Goal: Find contact information: Find contact information

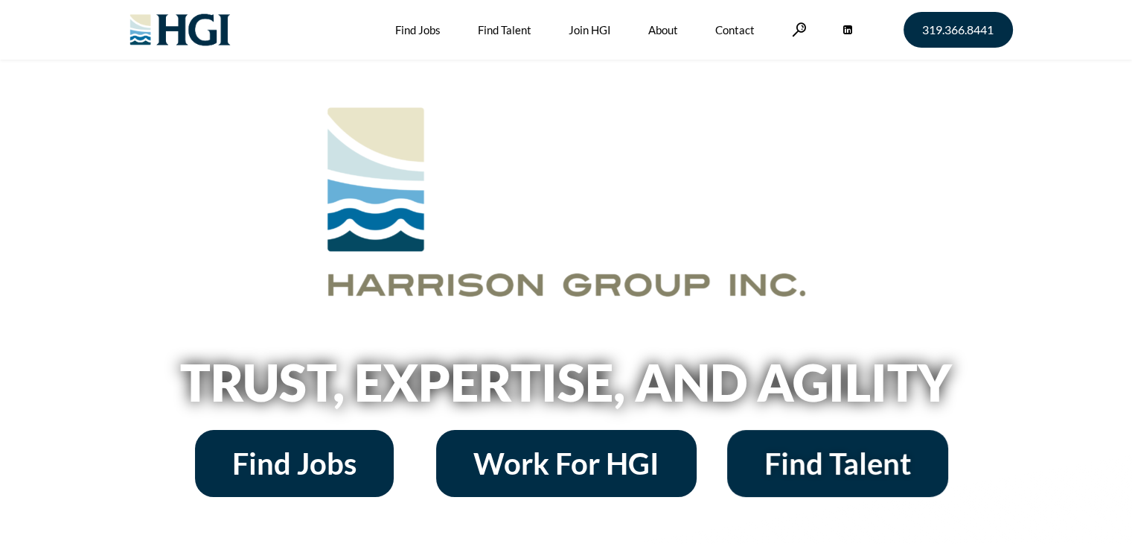
scroll to position [2186, 0]
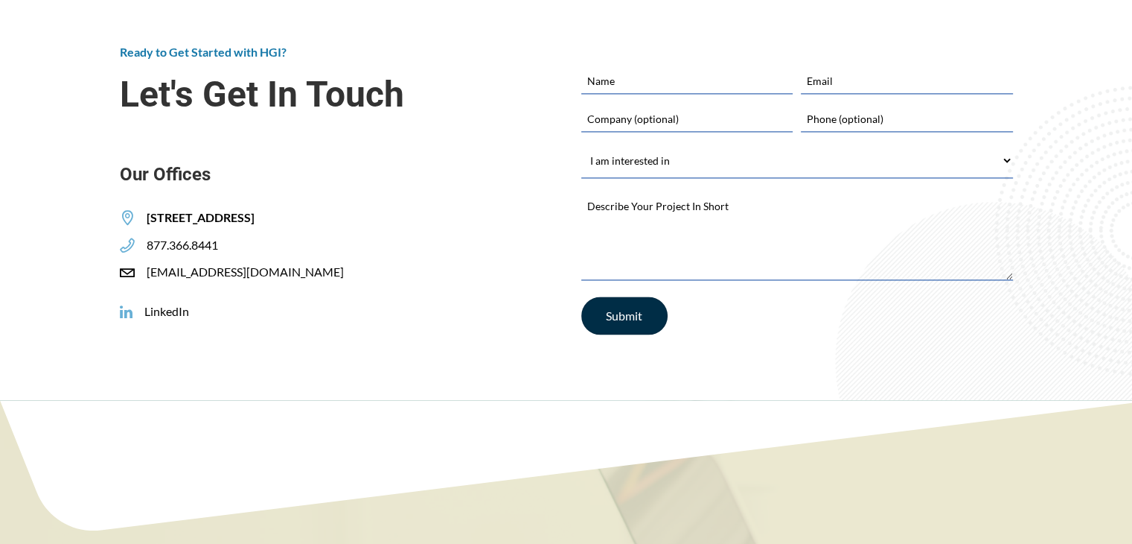
click at [316, 267] on div "[EMAIL_ADDRESS][DOMAIN_NAME]" at bounding box center [238, 272] width 236 height 16
click at [310, 270] on div "[EMAIL_ADDRESS][DOMAIN_NAME]" at bounding box center [238, 272] width 236 height 16
copy span "[EMAIL_ADDRESS][DOMAIN_NAME]"
click at [243, 243] on div "Ready to Get Started with HGI? Let's Get In Touch Our Offices [STREET_ADDRESS] …" at bounding box center [336, 162] width 432 height 236
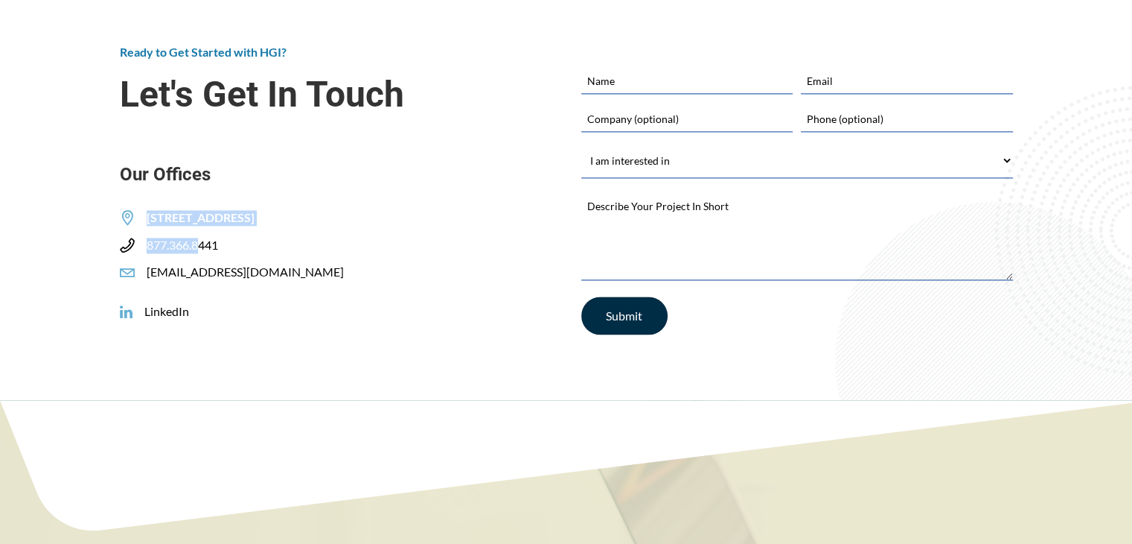
drag, startPoint x: 207, startPoint y: 242, endPoint x: 223, endPoint y: 238, distance: 16.8
click at [220, 238] on div "Ready to Get Started with HGI? Let's Get In Touch Our Offices [STREET_ADDRESS] …" at bounding box center [336, 162] width 432 height 236
click at [232, 239] on div "Ready to Get Started with HGI? Let's Get In Touch Our Offices [STREET_ADDRESS] …" at bounding box center [336, 162] width 432 height 236
drag, startPoint x: 321, startPoint y: 216, endPoint x: 425, endPoint y: 215, distance: 104.2
click at [255, 215] on span "[STREET_ADDRESS]" at bounding box center [195, 218] width 120 height 16
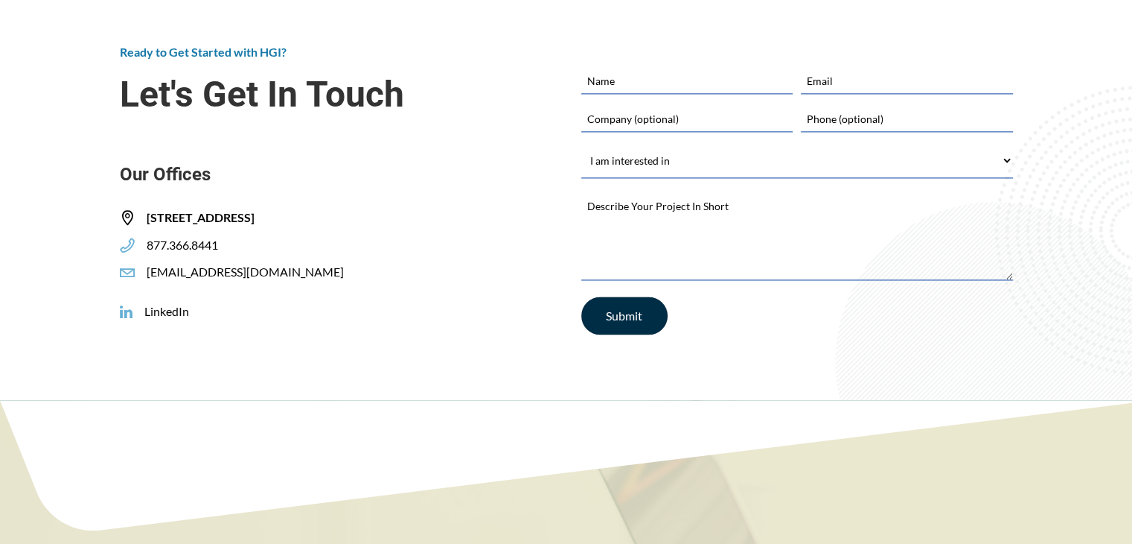
copy span "[GEOGRAPHIC_DATA], [GEOGRAPHIC_DATA]"
drag, startPoint x: 244, startPoint y: 246, endPoint x: 220, endPoint y: 240, distance: 24.6
click at [220, 240] on div "Ready to Get Started with HGI? Let's Get In Touch Our Offices [STREET_ADDRESS] …" at bounding box center [336, 162] width 432 height 236
click at [220, 243] on div "877.366.8441" at bounding box center [175, 246] width 110 height 16
drag, startPoint x: 232, startPoint y: 242, endPoint x: 217, endPoint y: 243, distance: 15.0
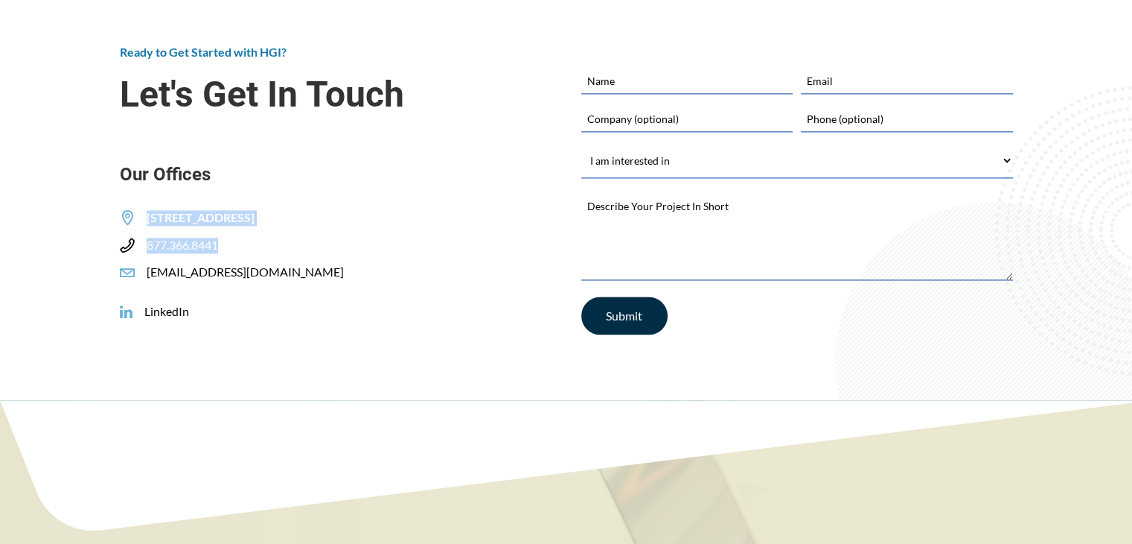
click at [217, 243] on div "Ready to Get Started with HGI? Let's Get In Touch Our Offices [STREET_ADDRESS] …" at bounding box center [336, 162] width 432 height 236
copy div "[STREET_ADDRESS] 877.366.8441"
